Goal: Task Accomplishment & Management: Manage account settings

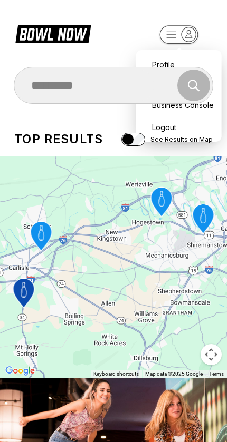
click at [164, 69] on div "Search" at bounding box center [113, 85] width 199 height 37
click at [162, 67] on div "Search" at bounding box center [113, 85] width 199 height 37
click at [152, 57] on div "Profile" at bounding box center [178, 64] width 75 height 18
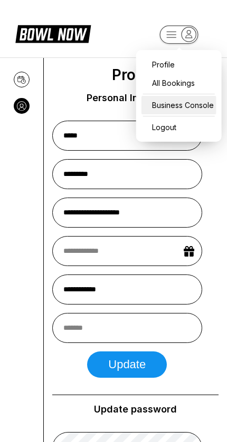
click at [170, 112] on div "Business Console" at bounding box center [178, 105] width 75 height 18
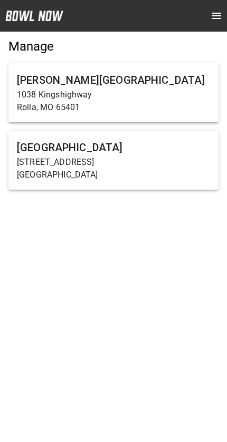
click at [177, 161] on p "[STREET_ADDRESS]" at bounding box center [113, 162] width 193 height 13
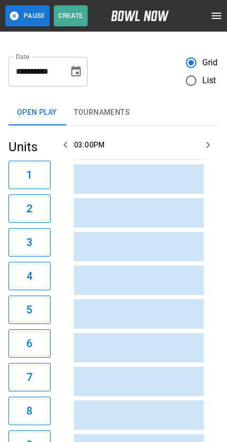
click at [208, 83] on span "List" at bounding box center [209, 80] width 14 height 13
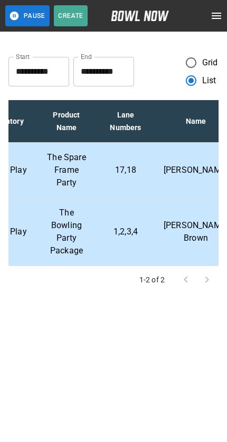
scroll to position [0, 210]
